Goal: Information Seeking & Learning: Learn about a topic

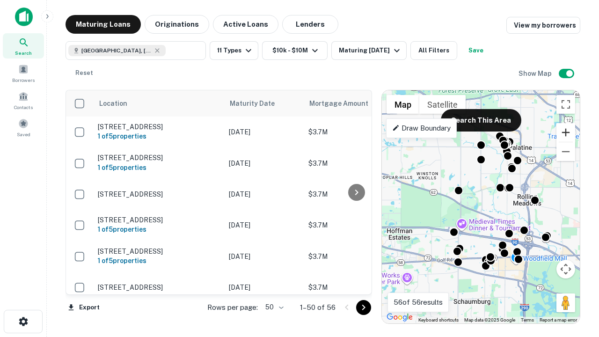
click at [566, 132] on button "Zoom in" at bounding box center [565, 132] width 19 height 19
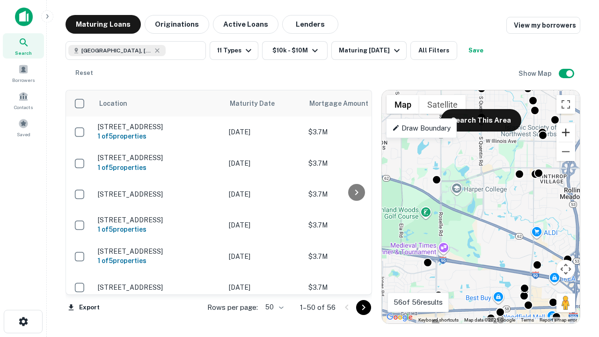
click at [566, 132] on button "Zoom in" at bounding box center [565, 132] width 19 height 19
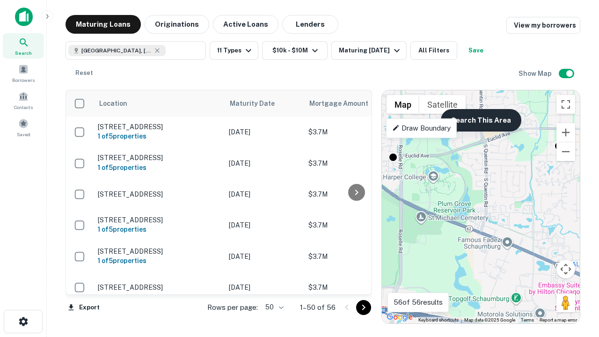
click at [480, 120] on button "Search This Area" at bounding box center [481, 120] width 80 height 22
